Goal: Task Accomplishment & Management: Complete application form

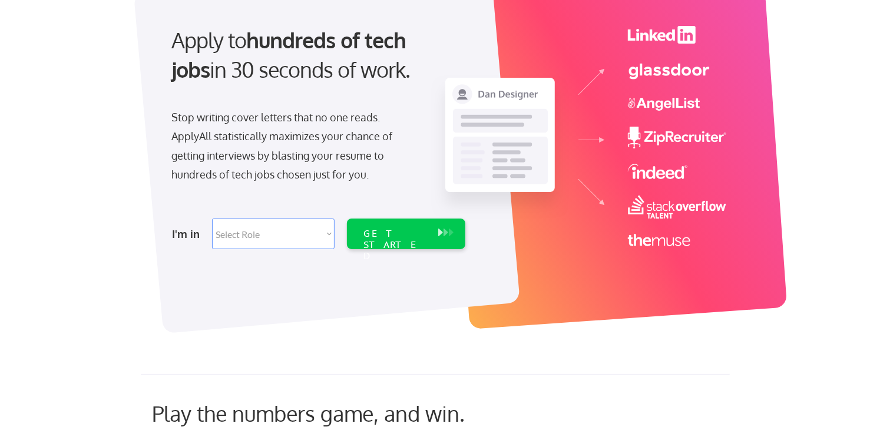
scroll to position [118, 0]
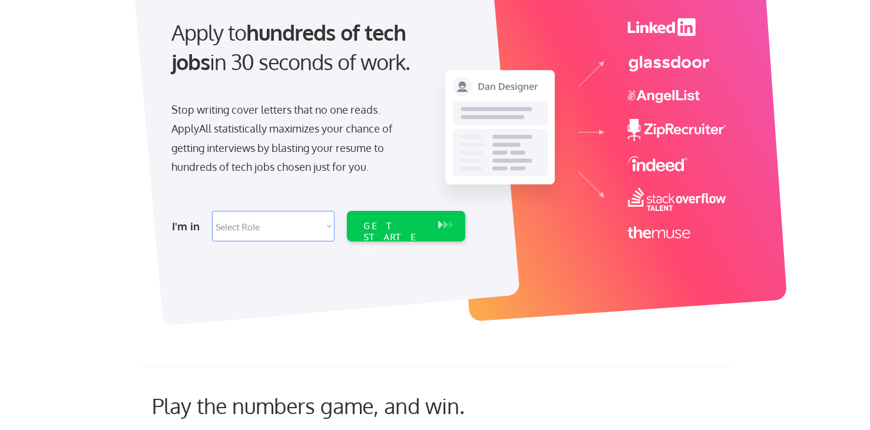
click at [330, 228] on select "Select Role Software Engineering Product Management Customer Success Sales UI/U…" at bounding box center [273, 226] width 123 height 31
select select ""it_security""
click at [212, 211] on select "Select Role Software Engineering Product Management Customer Success Sales UI/U…" at bounding box center [273, 226] width 123 height 31
select select ""it_security""
click at [422, 232] on div "GET STARTED" at bounding box center [395, 226] width 75 height 31
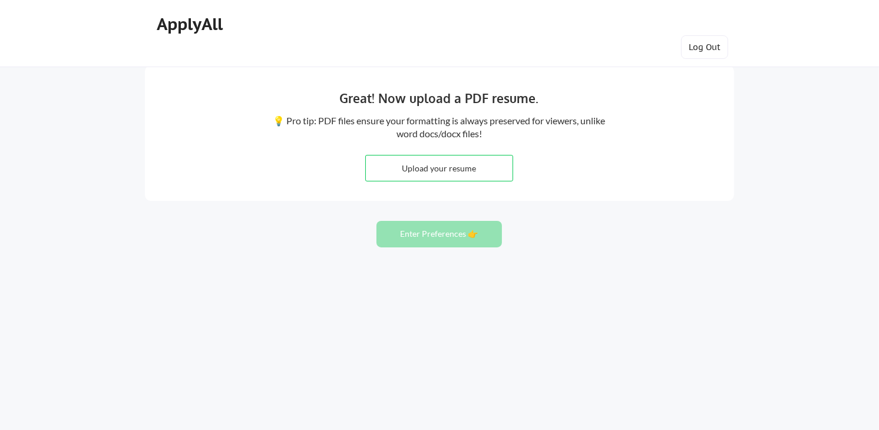
click at [444, 167] on input "file" at bounding box center [439, 168] width 147 height 25
type input "C:\fakepath\Amy V. Kern_Security.pdf"
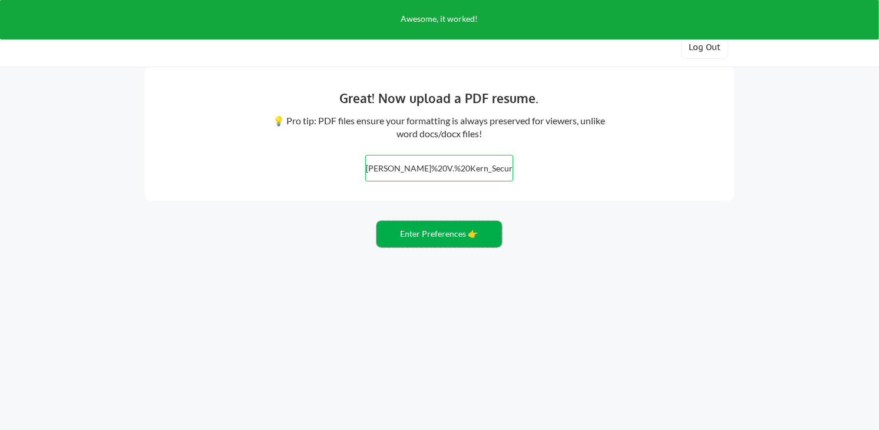
click at [432, 232] on button "Enter Preferences 👉" at bounding box center [440, 234] width 126 height 27
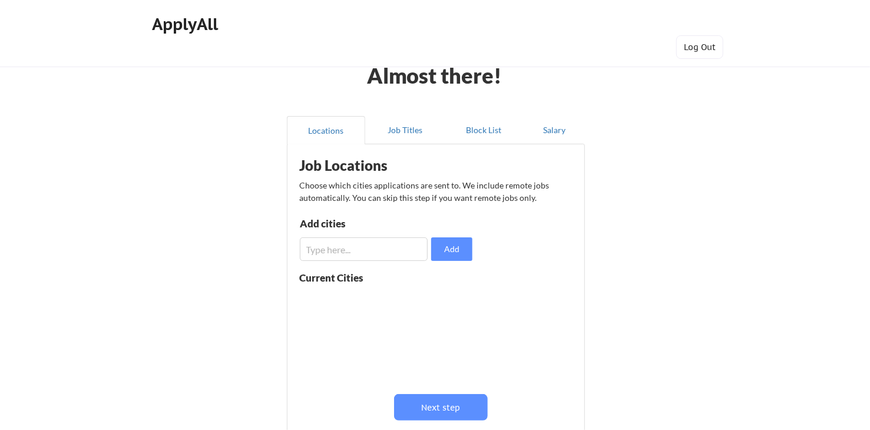
click at [364, 243] on input "input" at bounding box center [364, 249] width 128 height 24
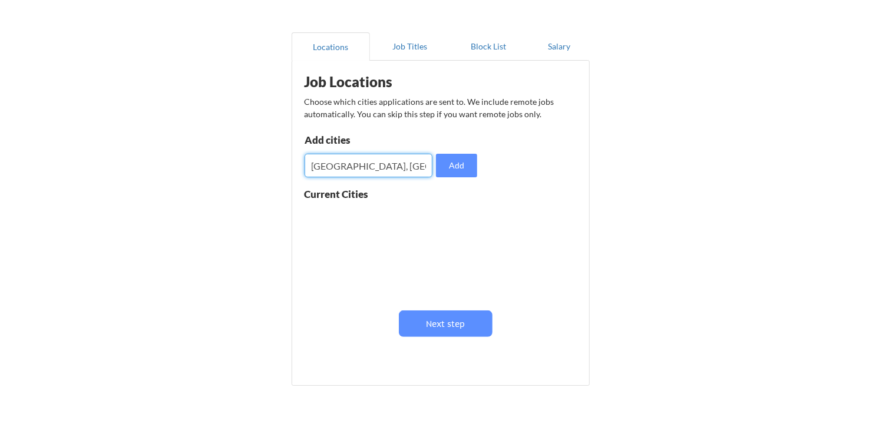
scroll to position [118, 0]
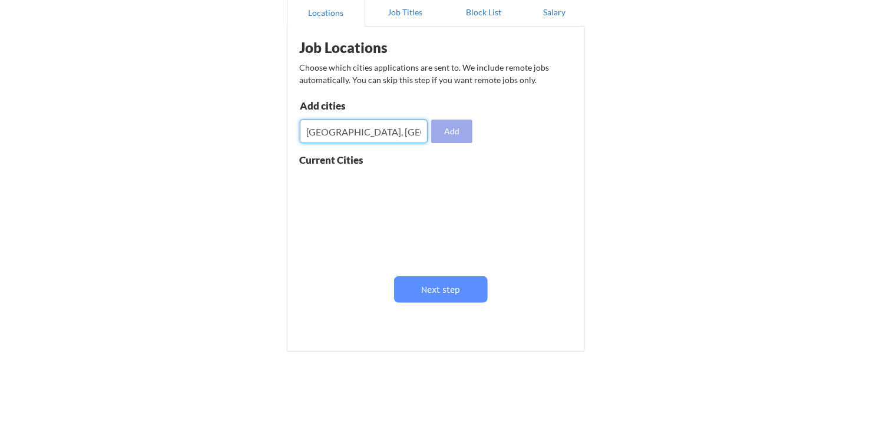
type input "Atlanta, Ga"
click at [464, 128] on button "Add" at bounding box center [451, 132] width 41 height 24
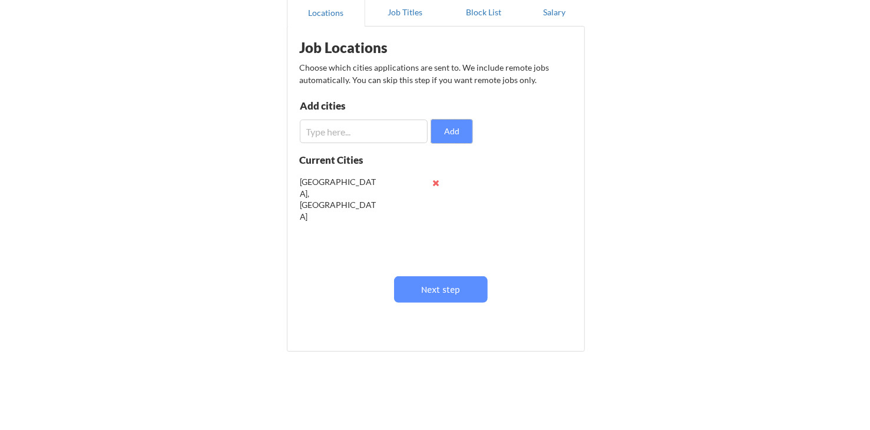
click at [382, 130] on input "input" at bounding box center [364, 132] width 128 height 24
type input "Lawrenceville, GA"
click at [382, 130] on input "input" at bounding box center [364, 132] width 128 height 24
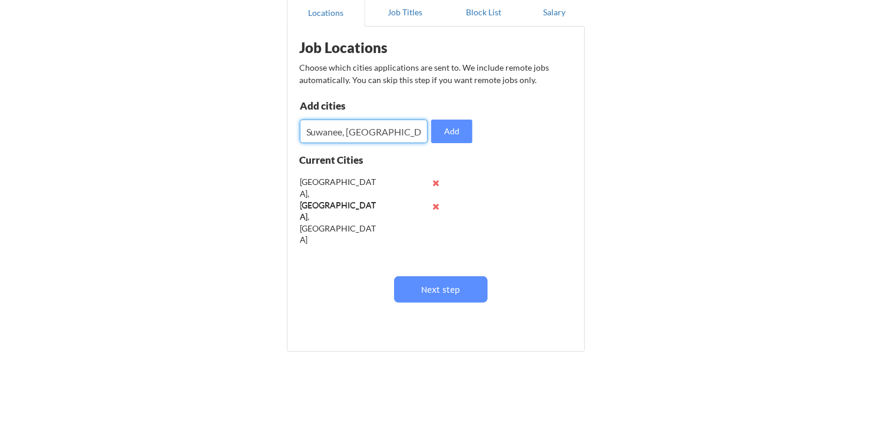
type input "Suwanee, GA"
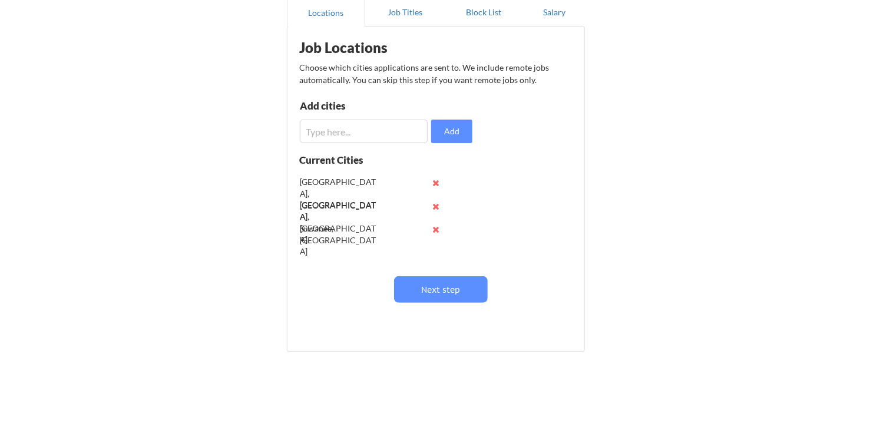
click at [382, 130] on input "input" at bounding box center [364, 132] width 128 height 24
type input "Buford, GA"
click at [382, 130] on input "input" at bounding box center [364, 132] width 128 height 24
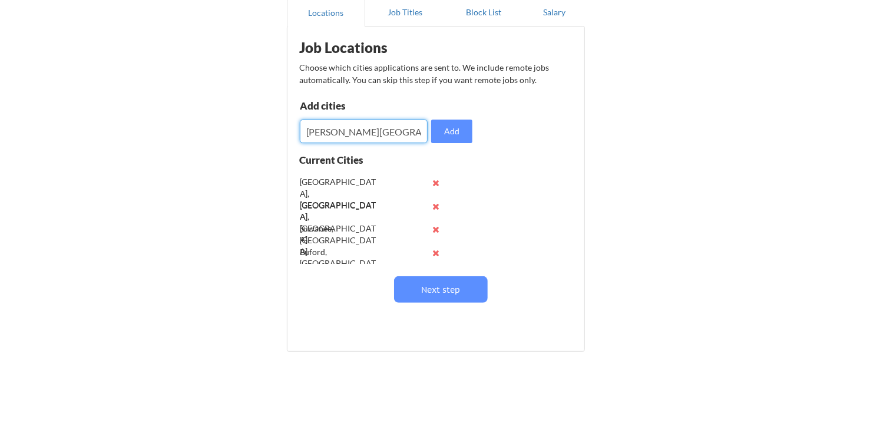
type input "Johns Creek, GA"
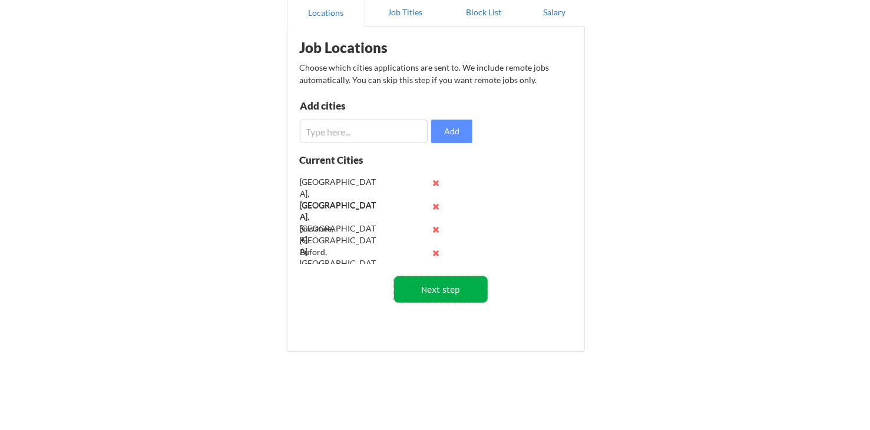
click at [443, 295] on button "Next step" at bounding box center [441, 289] width 94 height 27
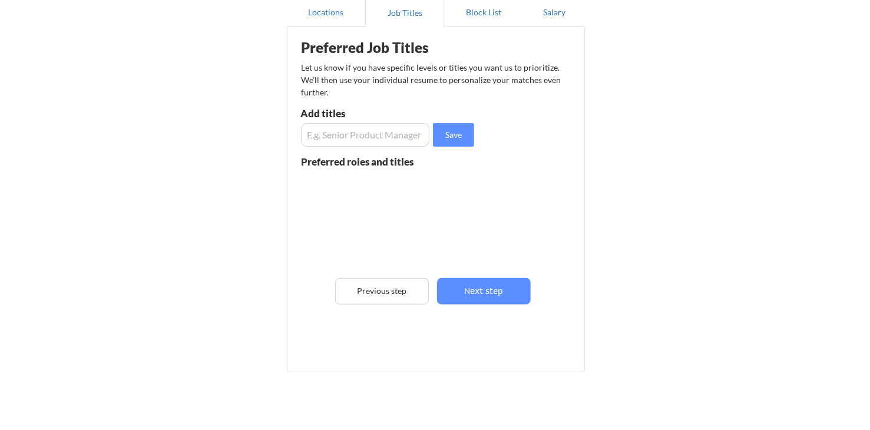
click at [366, 140] on input "input" at bounding box center [365, 135] width 128 height 24
type input "Cybersecurity Analyst"
click at [366, 138] on input "input" at bounding box center [365, 135] width 128 height 24
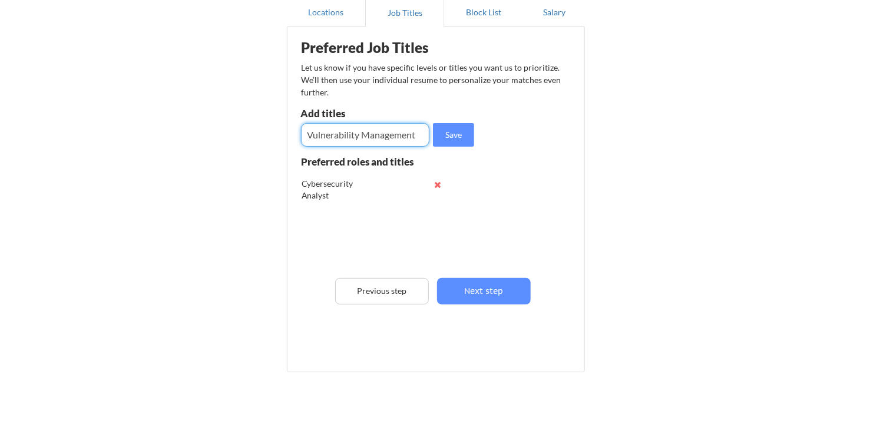
type input "Vulnerability Management"
click at [366, 138] on input "input" at bounding box center [365, 135] width 128 height 24
type input "Vulnerability Analyst"
click at [366, 138] on input "input" at bounding box center [365, 135] width 128 height 24
type input "Security Analst"
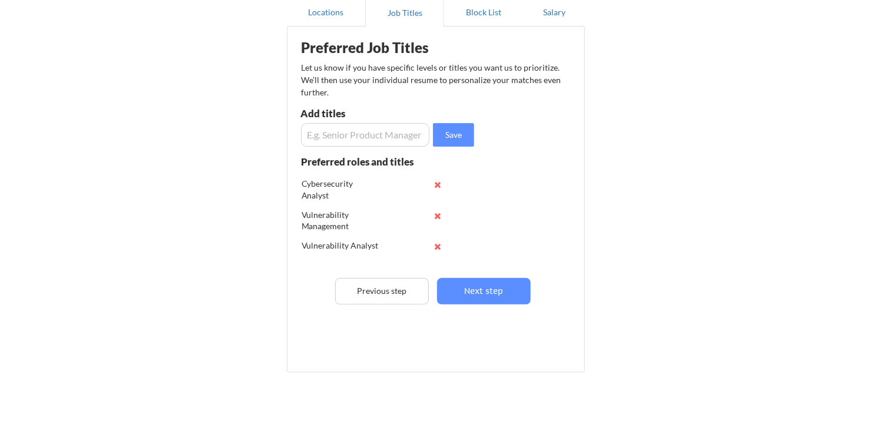
click at [366, 138] on input "input" at bounding box center [365, 135] width 128 height 24
type input "Patch Management"
click at [494, 293] on button "Next step" at bounding box center [484, 291] width 94 height 27
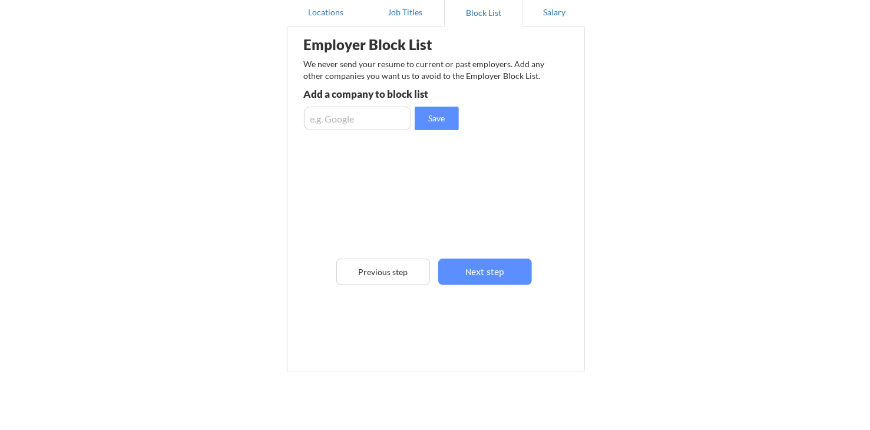
click at [349, 119] on input "input" at bounding box center [357, 119] width 107 height 24
type input "Saia"
click at [435, 122] on button "Save" at bounding box center [437, 119] width 44 height 24
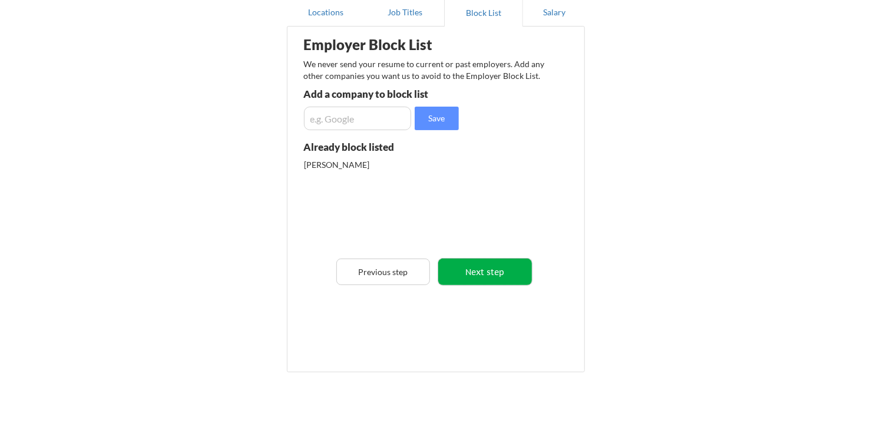
click at [486, 273] on button "Next step" at bounding box center [485, 272] width 94 height 27
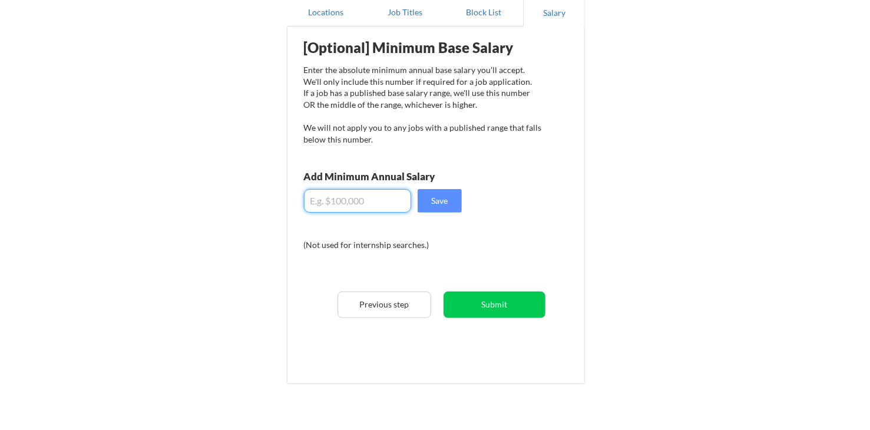
click at [355, 201] on input "input" at bounding box center [357, 201] width 107 height 24
type input "$5"
type input "$75,000"
click at [503, 300] on button "Submit" at bounding box center [495, 305] width 102 height 27
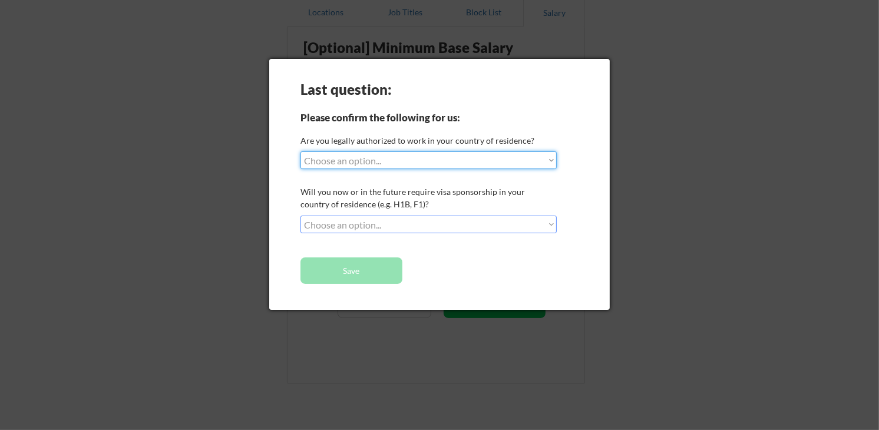
click at [483, 159] on select "Choose an option... Yes, I am a US Citizen Yes, I am a Canadian Citizen Yes, I …" at bounding box center [429, 160] width 256 height 18
select select ""yes__i_am_a_us_citizen""
click at [301, 151] on select "Choose an option... Yes, I am a US Citizen Yes, I am a Canadian Citizen Yes, I …" at bounding box center [429, 160] width 256 height 18
click at [445, 228] on select "Choose an option... No, I will not need sponsorship Yes, I will need sponsorship" at bounding box center [429, 225] width 256 height 18
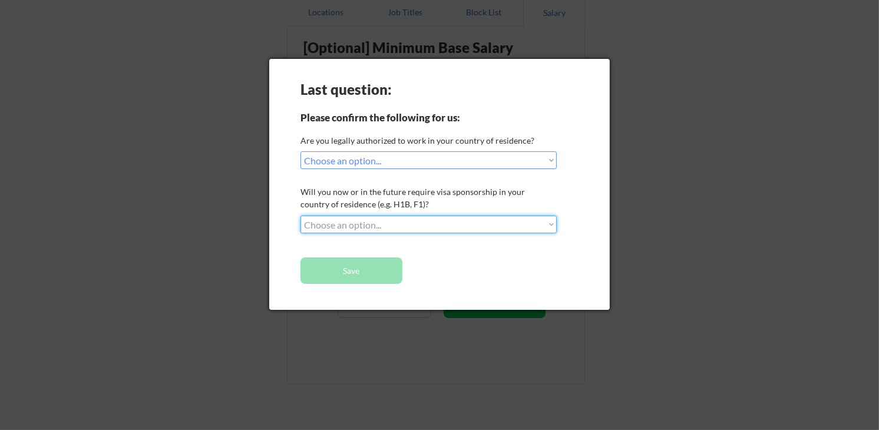
select select ""no__i_will_not_need_sponsorship""
click at [301, 216] on select "Choose an option... No, I will not need sponsorship Yes, I will need sponsorship" at bounding box center [429, 225] width 256 height 18
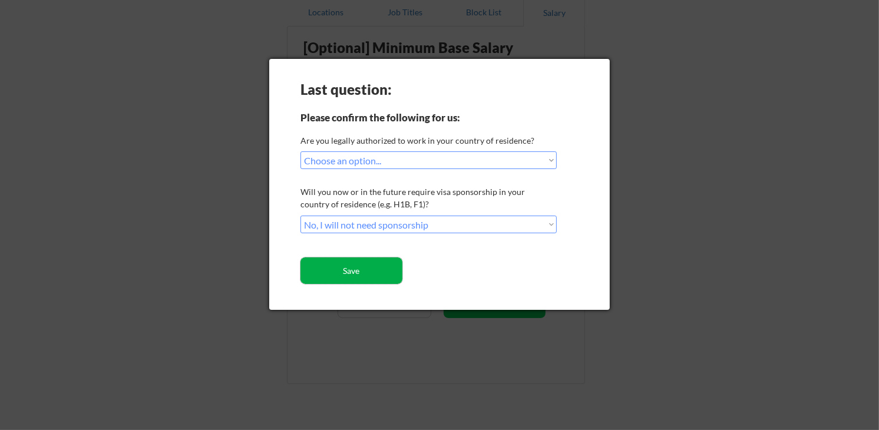
click at [366, 268] on button "Save" at bounding box center [352, 271] width 102 height 27
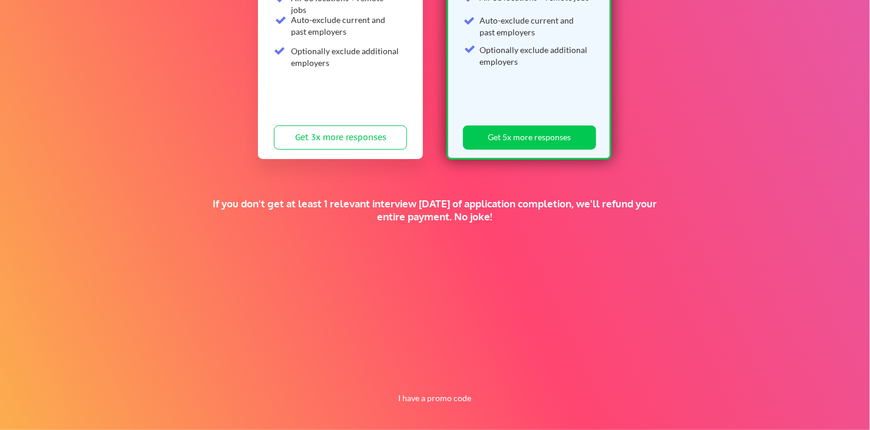
scroll to position [260, 0]
